Goal: Find specific page/section

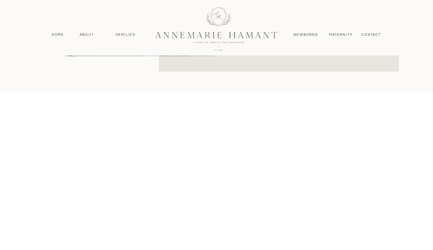
scroll to position [509, 0]
click at [127, 33] on nav "Families" at bounding box center [125, 34] width 27 height 5
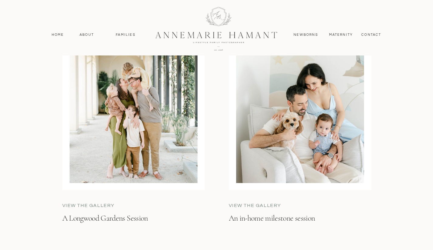
scroll to position [1637, 0]
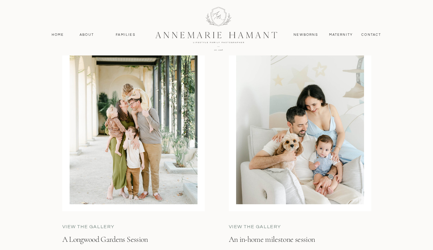
click at [56, 34] on nav "Home" at bounding box center [58, 34] width 18 height 5
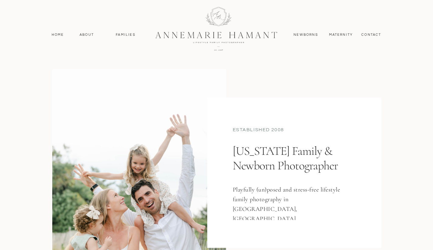
click at [368, 36] on nav "contact" at bounding box center [371, 34] width 26 height 5
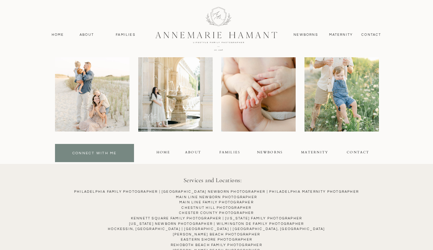
scroll to position [501, 0]
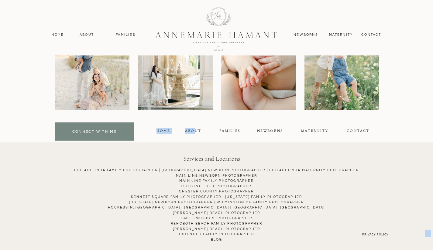
drag, startPoint x: 192, startPoint y: 127, endPoint x: 194, endPoint y: 133, distance: 6.3
click at [194, 133] on div "About" at bounding box center [193, 131] width 27 height 7
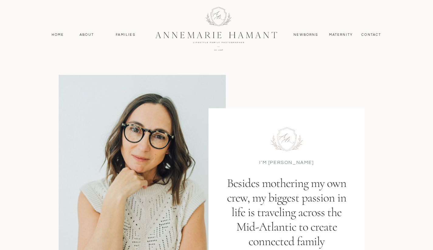
click at [233, 36] on div at bounding box center [216, 28] width 163 height 71
